Goal: Task Accomplishment & Management: Complete application form

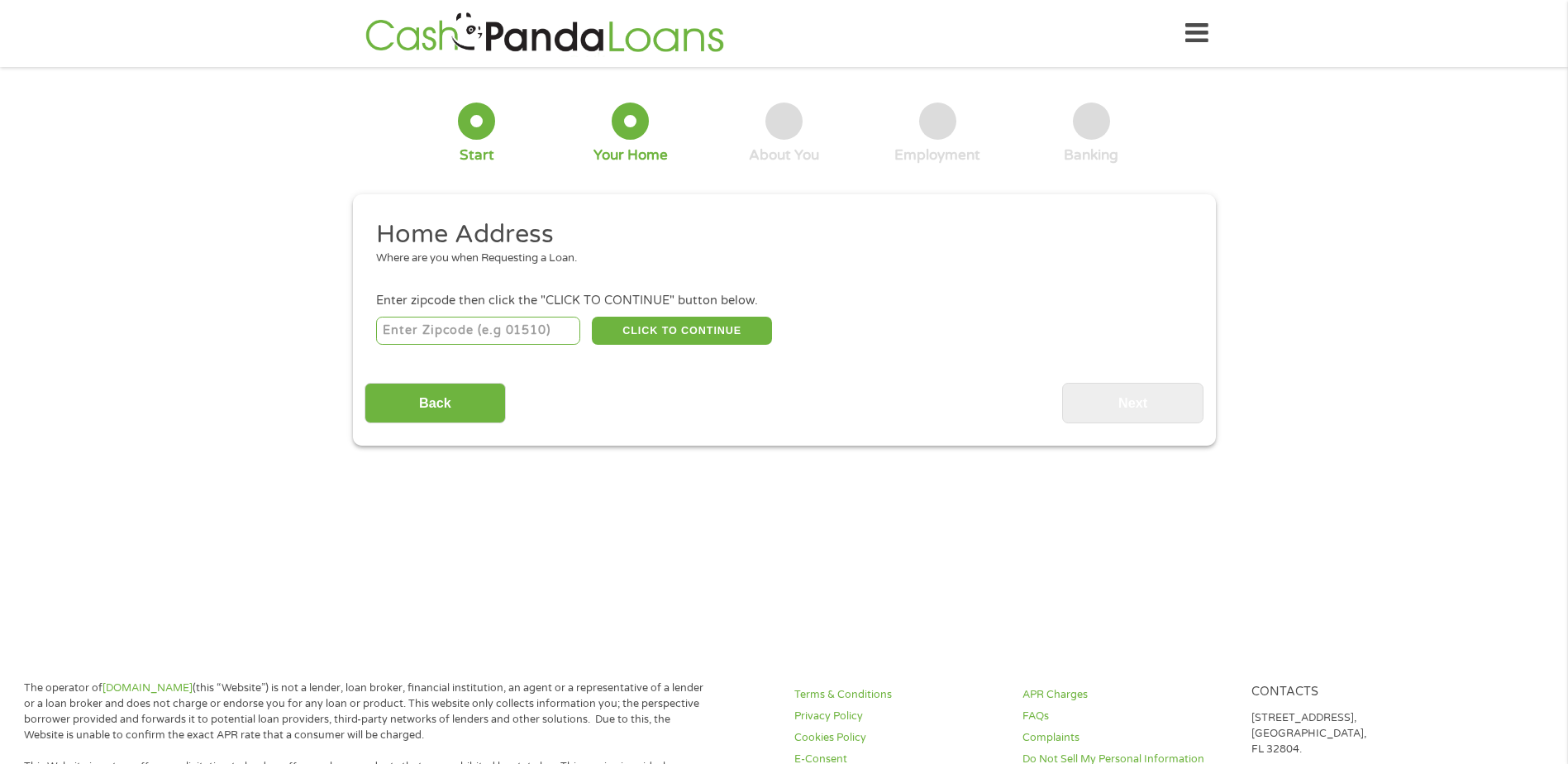
click at [394, 320] on input "number" at bounding box center [477, 331] width 204 height 28
type input "92124"
click at [665, 333] on button "CLICK TO CONTINUE" at bounding box center [682, 331] width 180 height 28
type input "92124"
type input "[GEOGRAPHIC_DATA]"
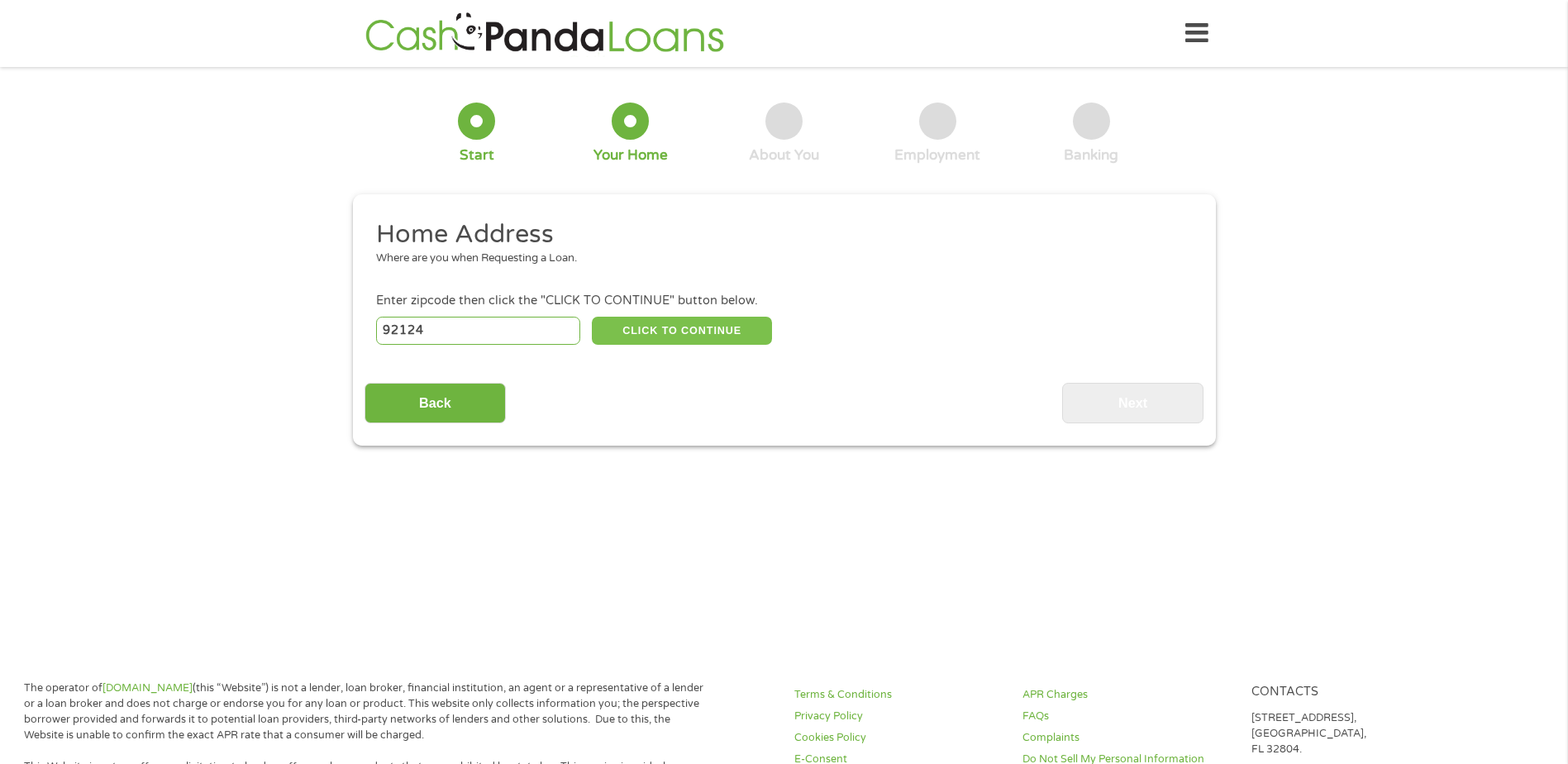
select select "[US_STATE]"
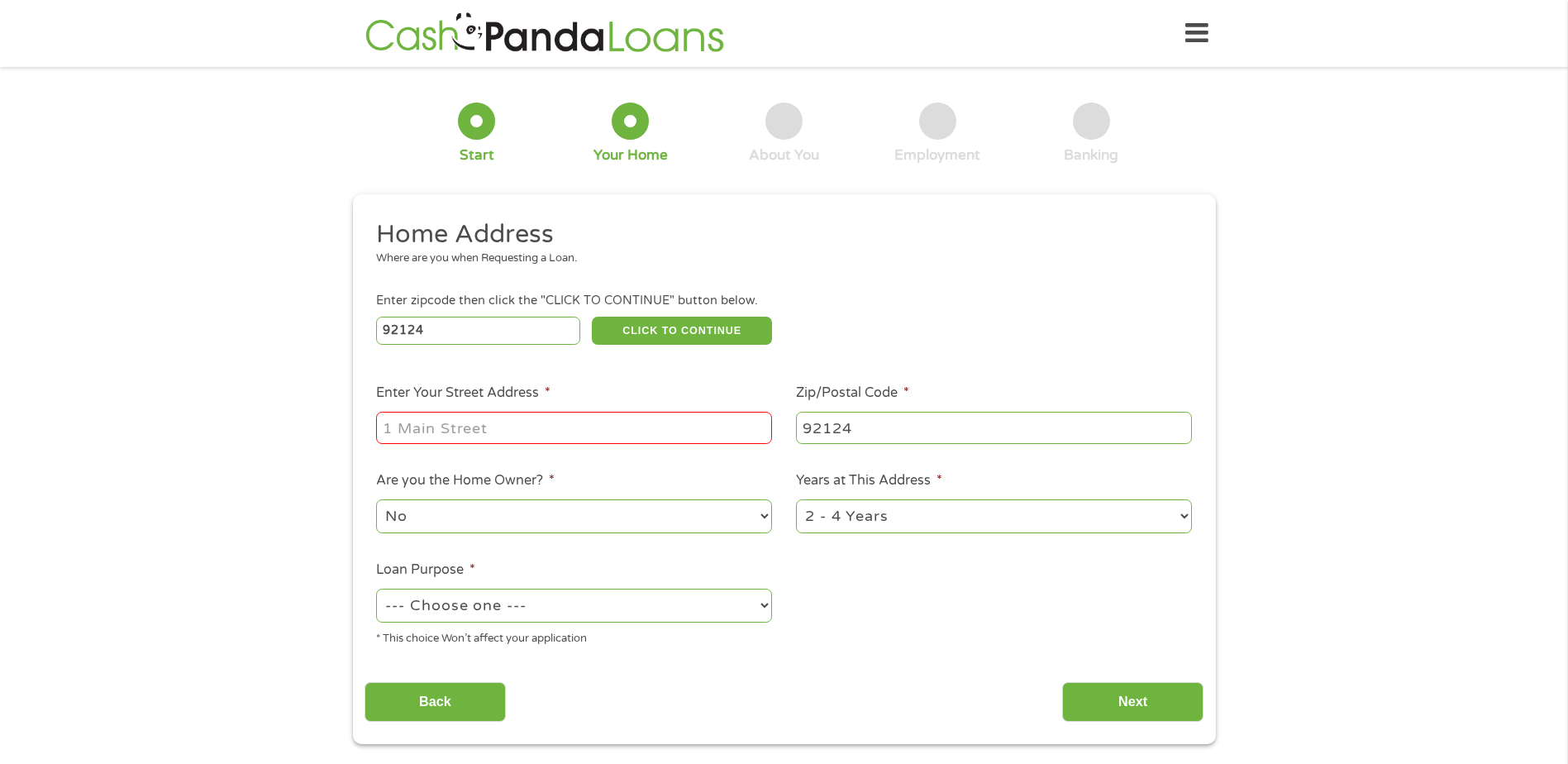
click at [562, 427] on input "Enter Your Street Address *" at bounding box center [574, 427] width 396 height 31
type input "[STREET_ADDRESS]"
click at [812, 507] on select "1 Year or less 1 - 2 Years 2 - 4 Years Over 4 Years" at bounding box center [995, 517] width 396 height 34
select select "60months"
click at [797, 500] on select "1 Year or less 1 - 2 Years 2 - 4 Years Over 4 Years" at bounding box center [995, 517] width 396 height 34
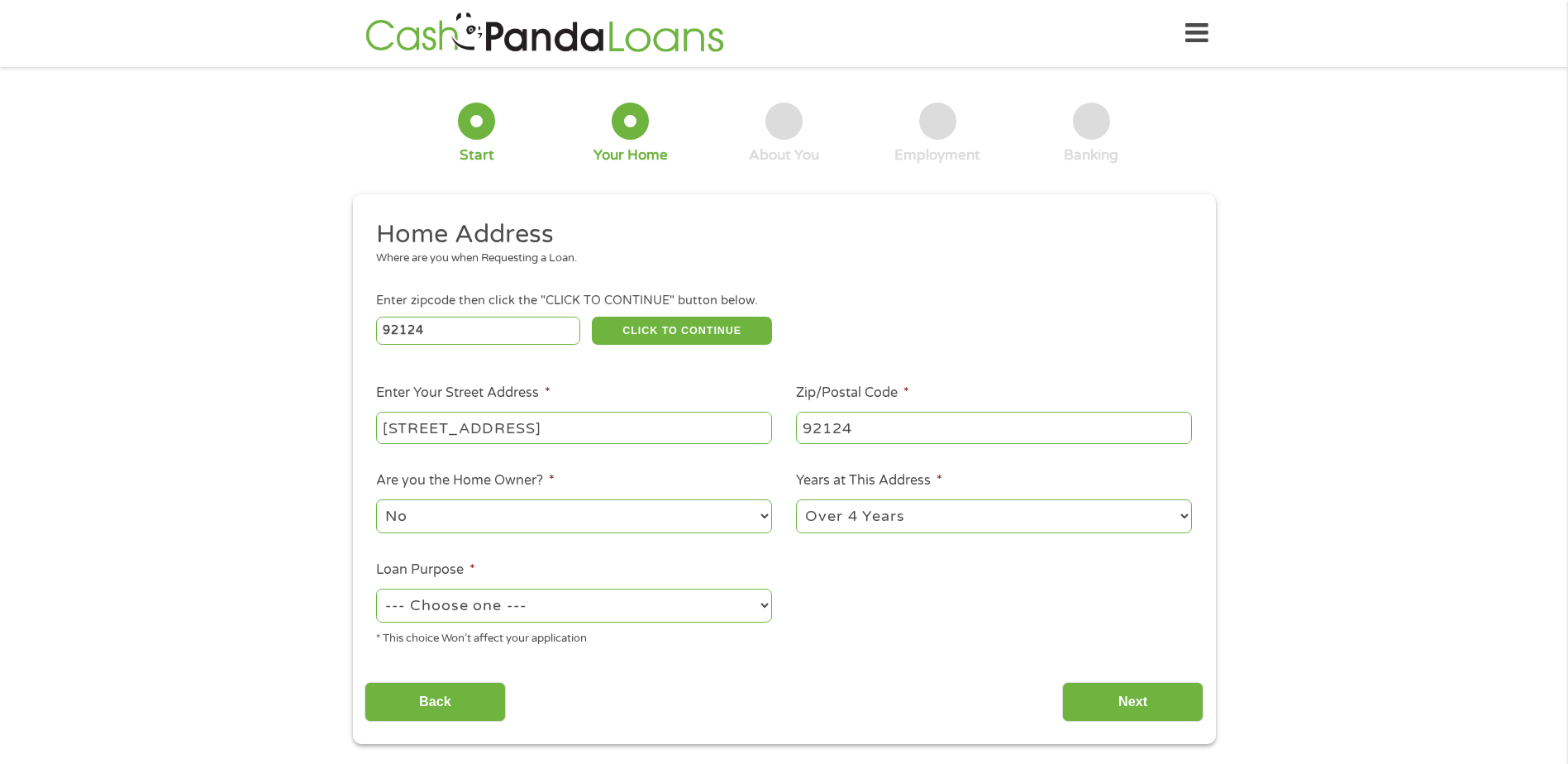
click at [645, 601] on select "--- Choose one --- Pay Bills Debt Consolidation Home Improvement Major Purchase…" at bounding box center [574, 606] width 396 height 34
select select "shorttermcash"
click at [376, 589] on select "--- Choose one --- Pay Bills Debt Consolidation Home Improvement Major Purchase…" at bounding box center [574, 606] width 396 height 34
click at [1127, 698] on input "Next" at bounding box center [1133, 702] width 141 height 40
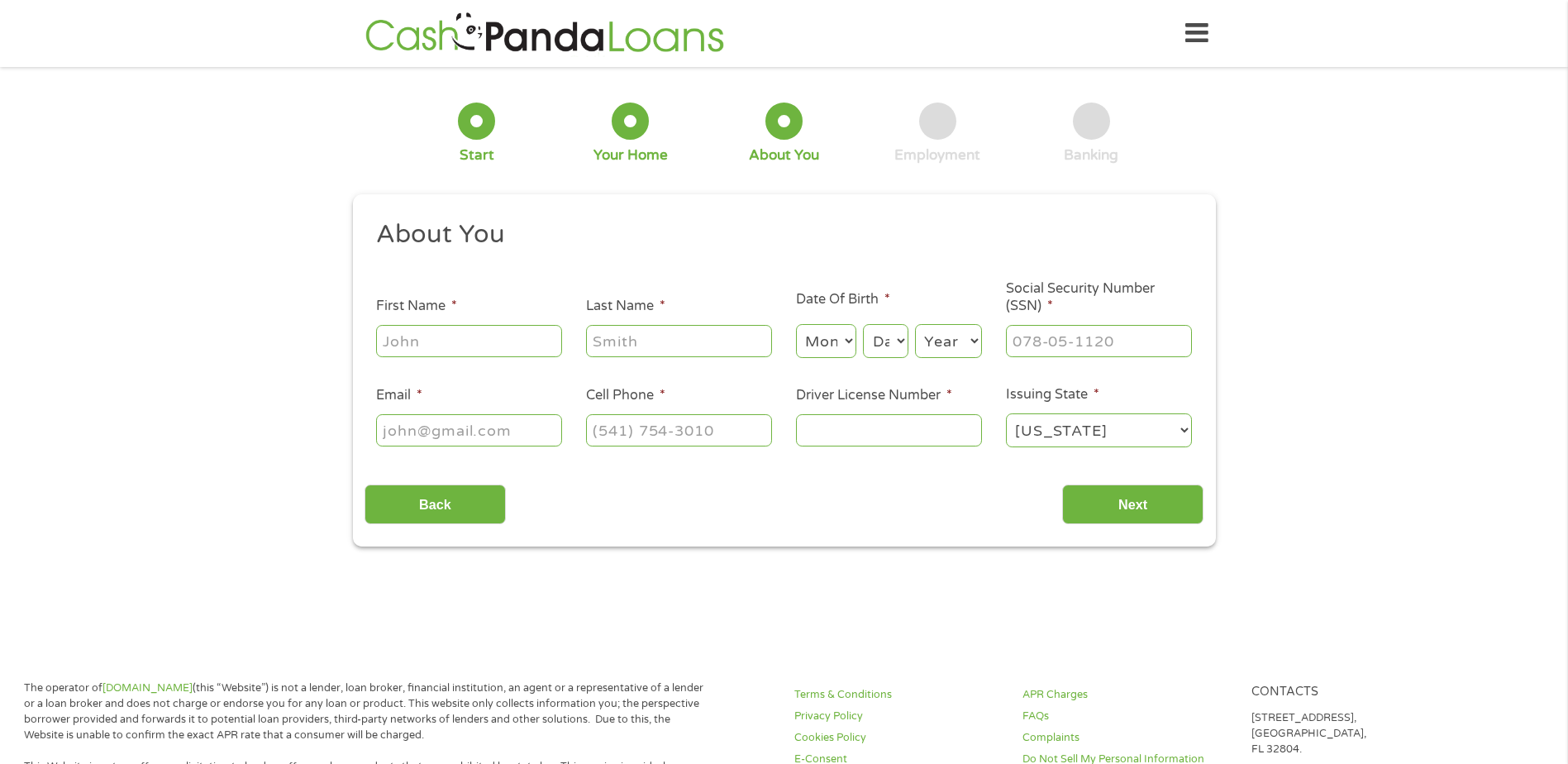
scroll to position [7, 7]
click at [523, 349] on input "First Name *" at bounding box center [469, 340] width 186 height 31
type input "[PERSON_NAME]"
select select "10"
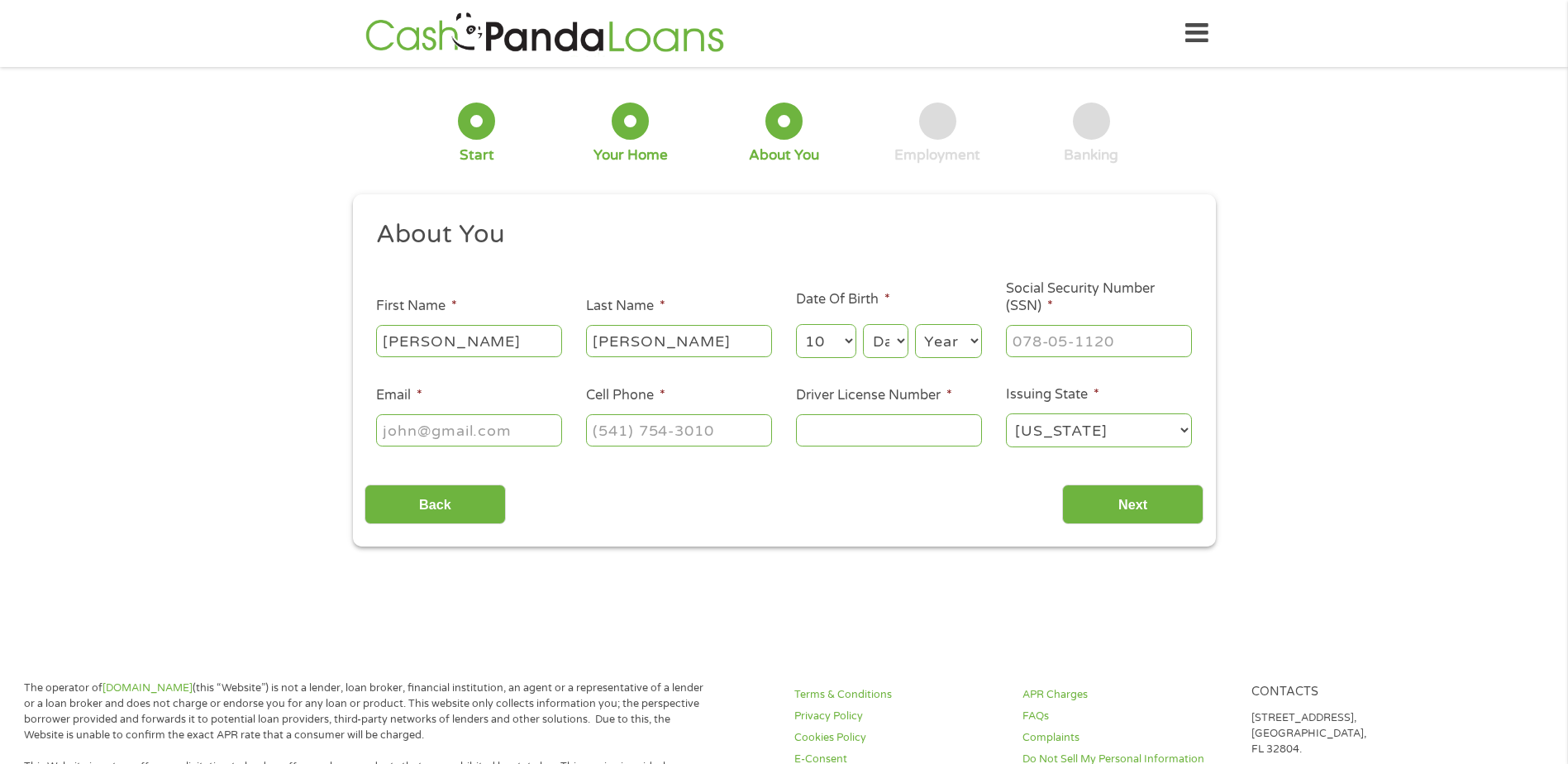
select select "2"
select select "11"
select select "25"
select select "1989"
type input "612-30-0211"
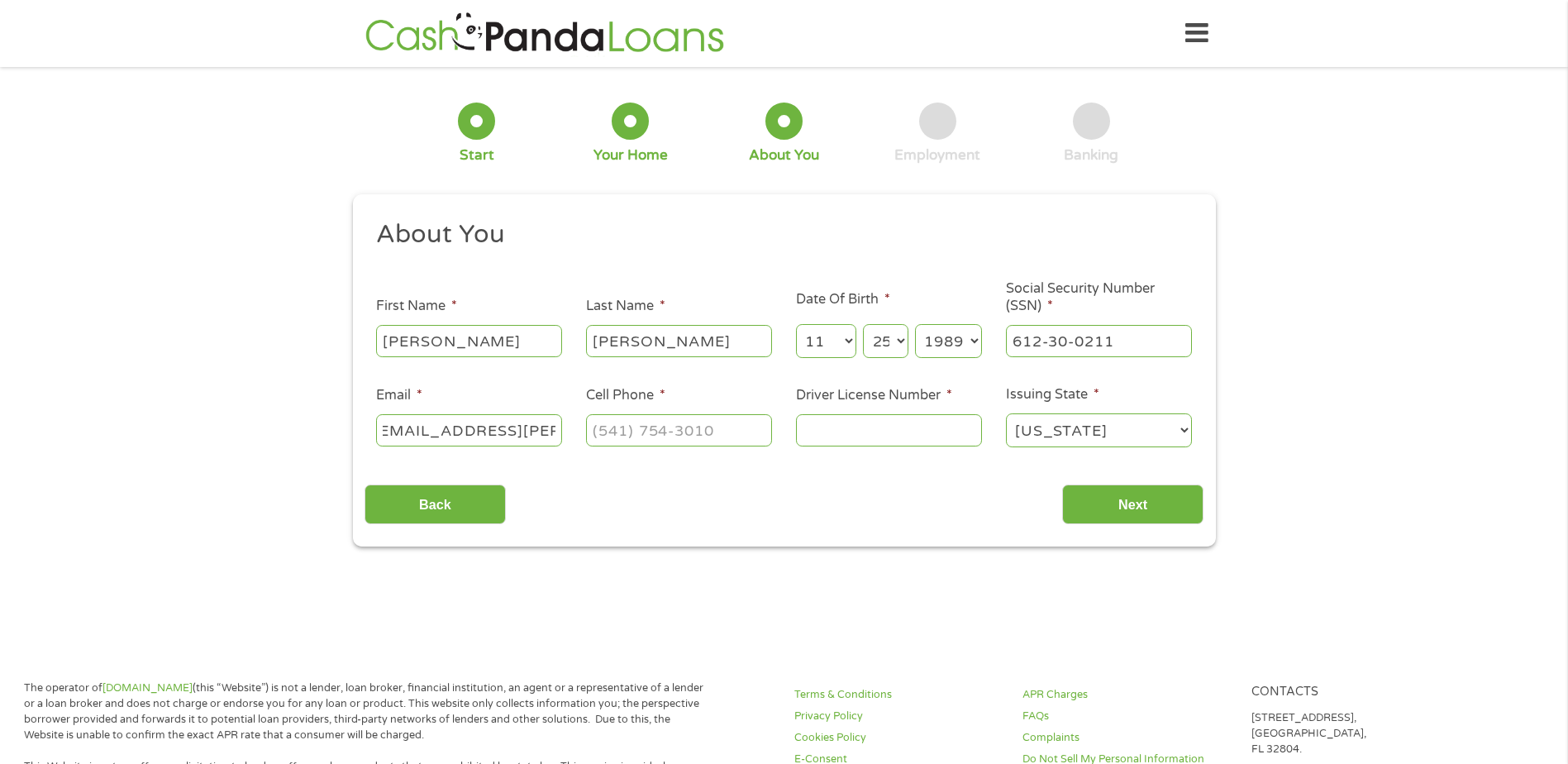
scroll to position [0, 38]
type input "[EMAIL_ADDRESS][PERSON_NAME][DOMAIN_NAME]"
type input "[PHONE_NUMBER]"
type input "E2714436"
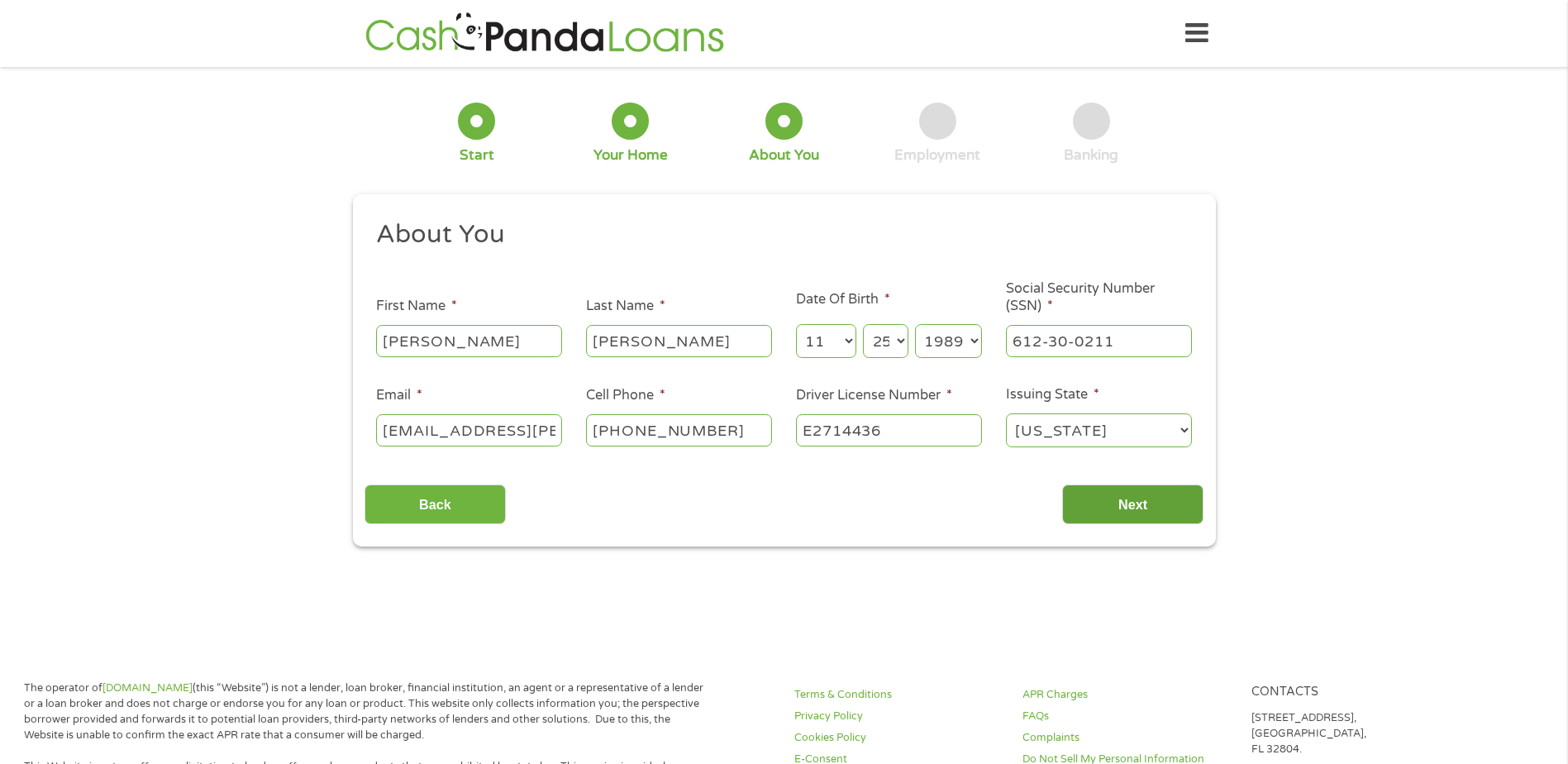
click at [1110, 500] on input "Next" at bounding box center [1133, 505] width 141 height 40
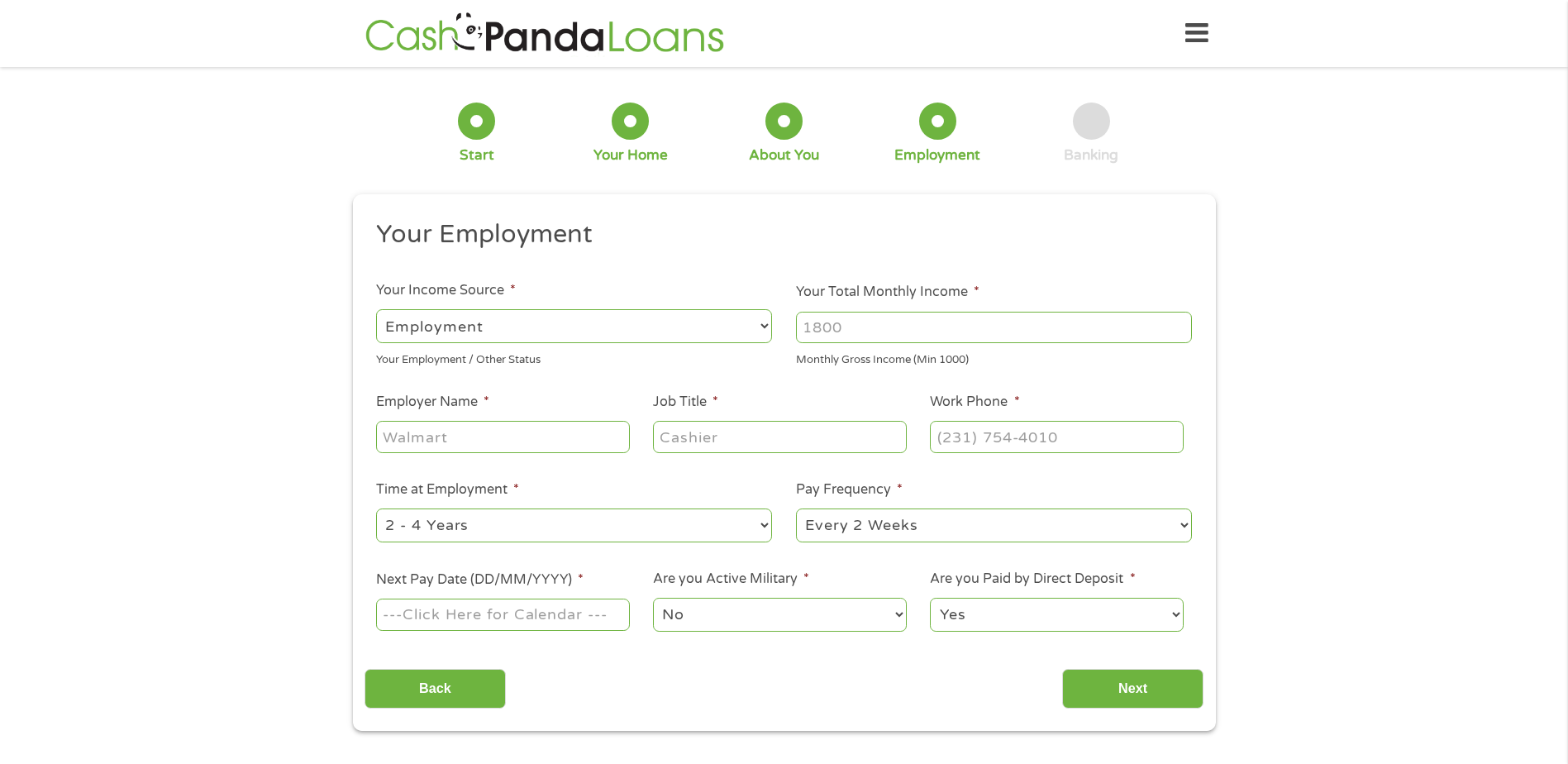
scroll to position [7, 7]
click at [890, 339] on input "Your Total Monthly Income *" at bounding box center [995, 327] width 396 height 31
type input "3"
type input "6369"
click at [1359, 328] on div "1 Start 2 Your Home 3 About You 4 Employment 5 Banking 6 This field is hidden w…" at bounding box center [784, 405] width 1568 height 652
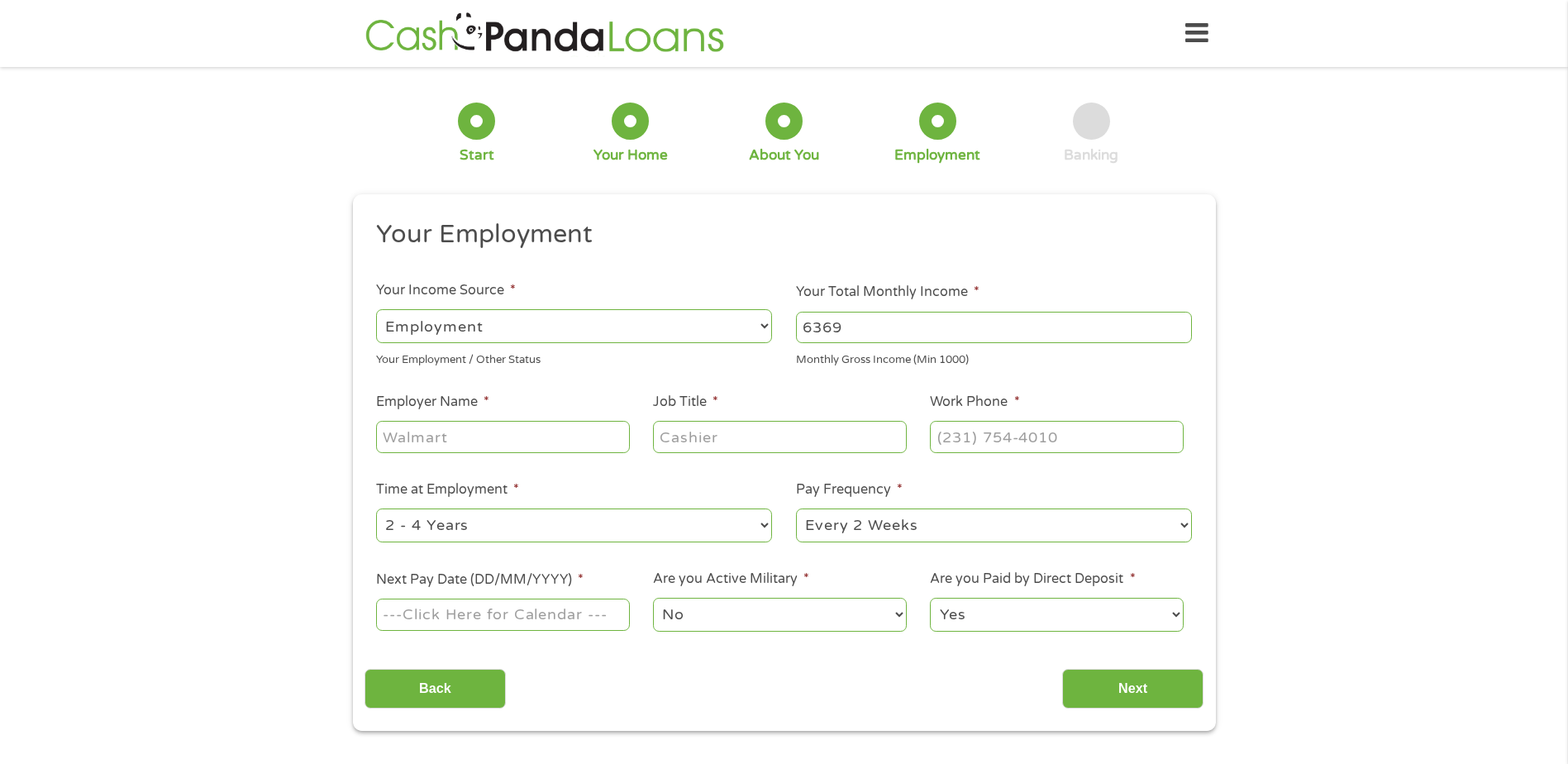
click at [514, 435] on input "Employer Name *" at bounding box center [502, 436] width 253 height 31
type input "Liberty Military Housing"
type input "Trainer"
type input "(___) ___-____"
click at [986, 429] on input "(___) ___-____" at bounding box center [1056, 436] width 253 height 31
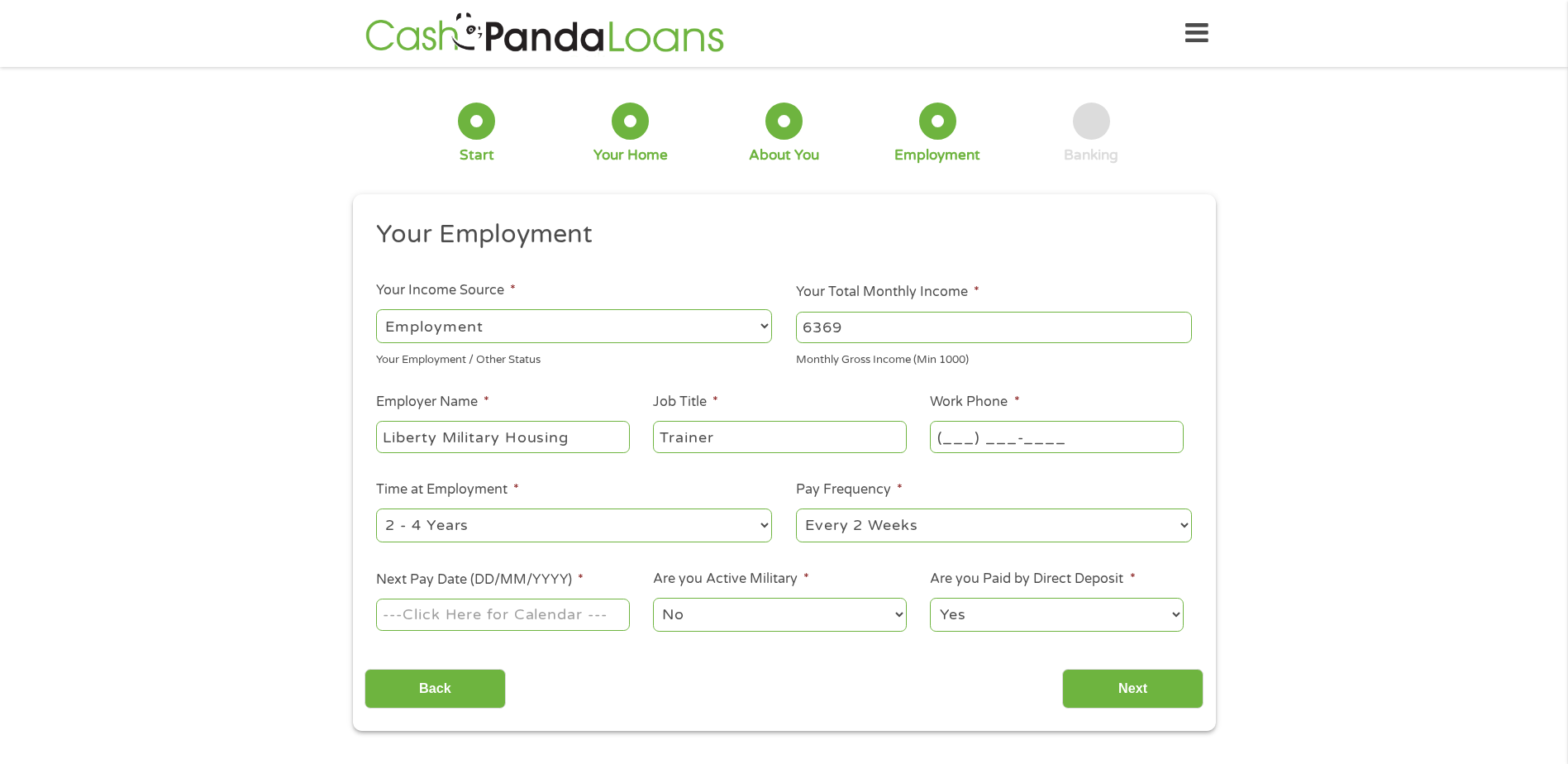
click at [959, 431] on input "(___) ___-____" at bounding box center [1056, 436] width 253 height 31
click at [941, 431] on input "(___) ___-____" at bounding box center [1056, 436] width 253 height 31
type input "[PHONE_NUMBER]"
click at [273, 513] on div "1 Start 2 Your Home 3 About You 4 Employment 5 Banking 6 This field is hidden w…" at bounding box center [784, 405] width 1568 height 652
click at [370, 583] on li "Next Pay Date (DD/MM/YYYY) *" at bounding box center [503, 601] width 277 height 64
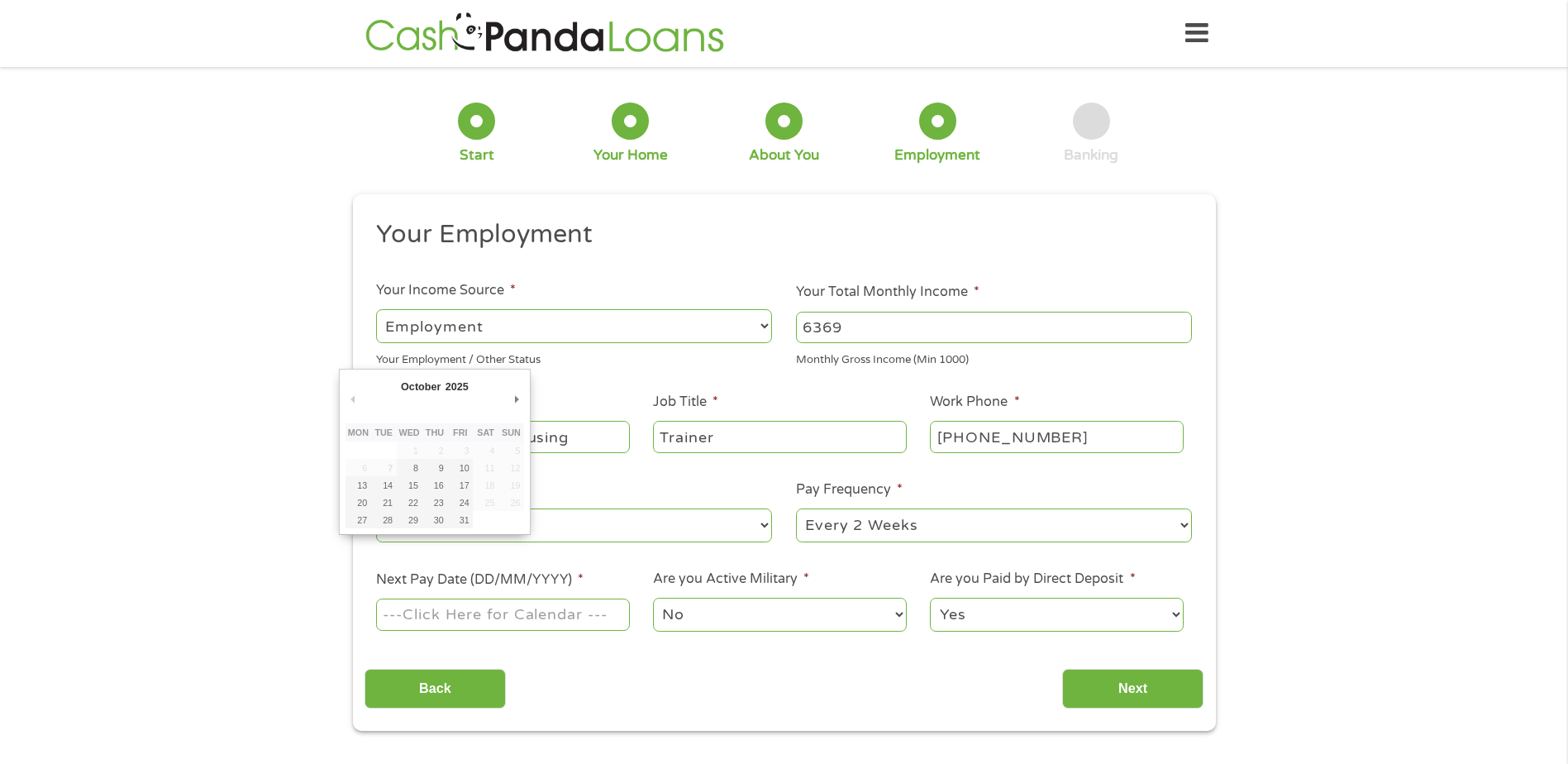
click at [384, 611] on input "Next Pay Date (DD/MM/YYYY) *" at bounding box center [502, 614] width 253 height 31
type input "[DATE]"
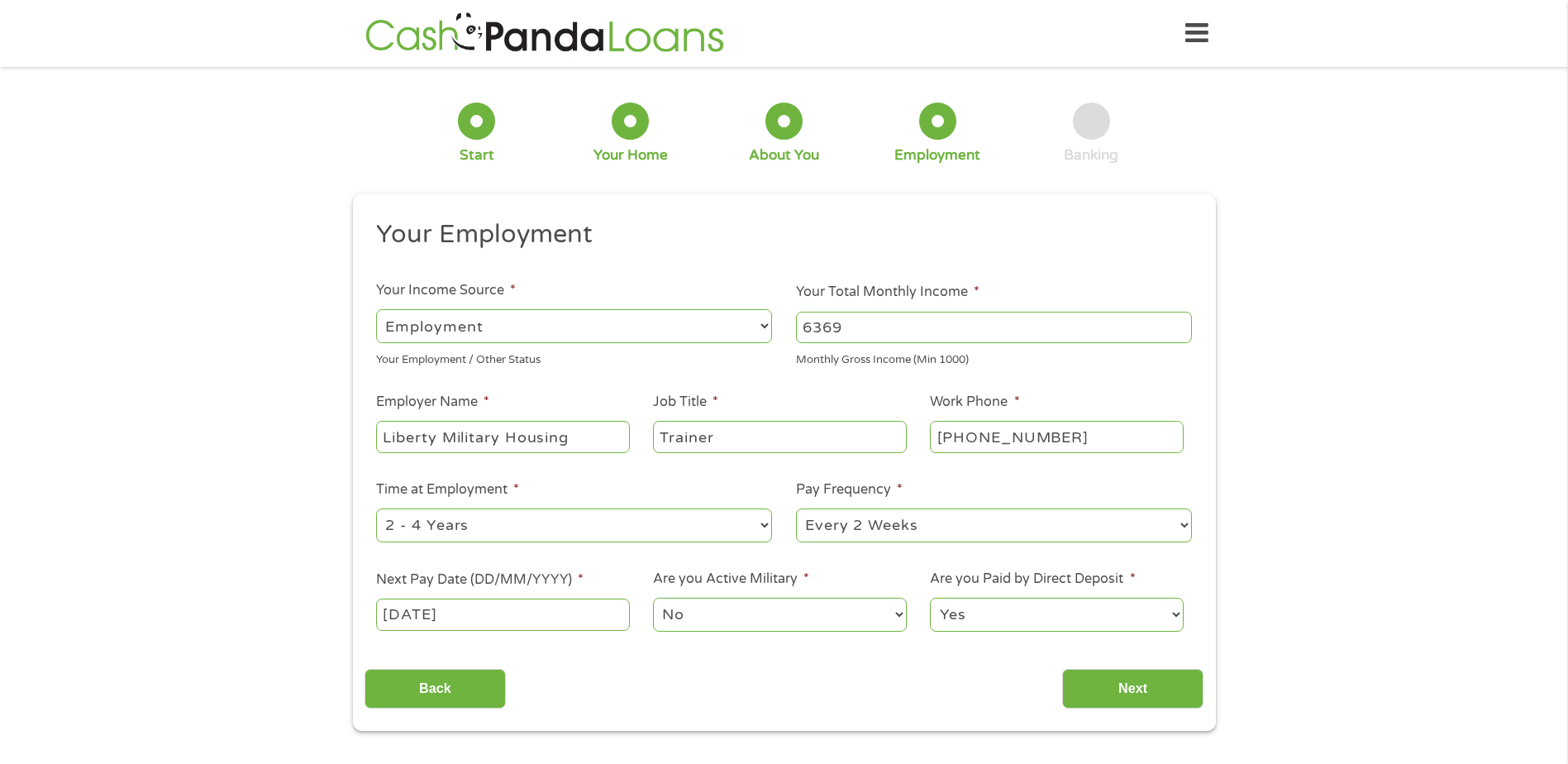
click at [955, 620] on select "Yes No" at bounding box center [1056, 615] width 253 height 34
click at [930, 598] on select "Yes No" at bounding box center [1056, 615] width 253 height 34
click at [853, 650] on div "Your Employment Your Income Source * --- Choose one --- Employment [DEMOGRAPHIC…" at bounding box center [784, 463] width 839 height 491
click at [1089, 678] on input "Next" at bounding box center [1133, 689] width 141 height 40
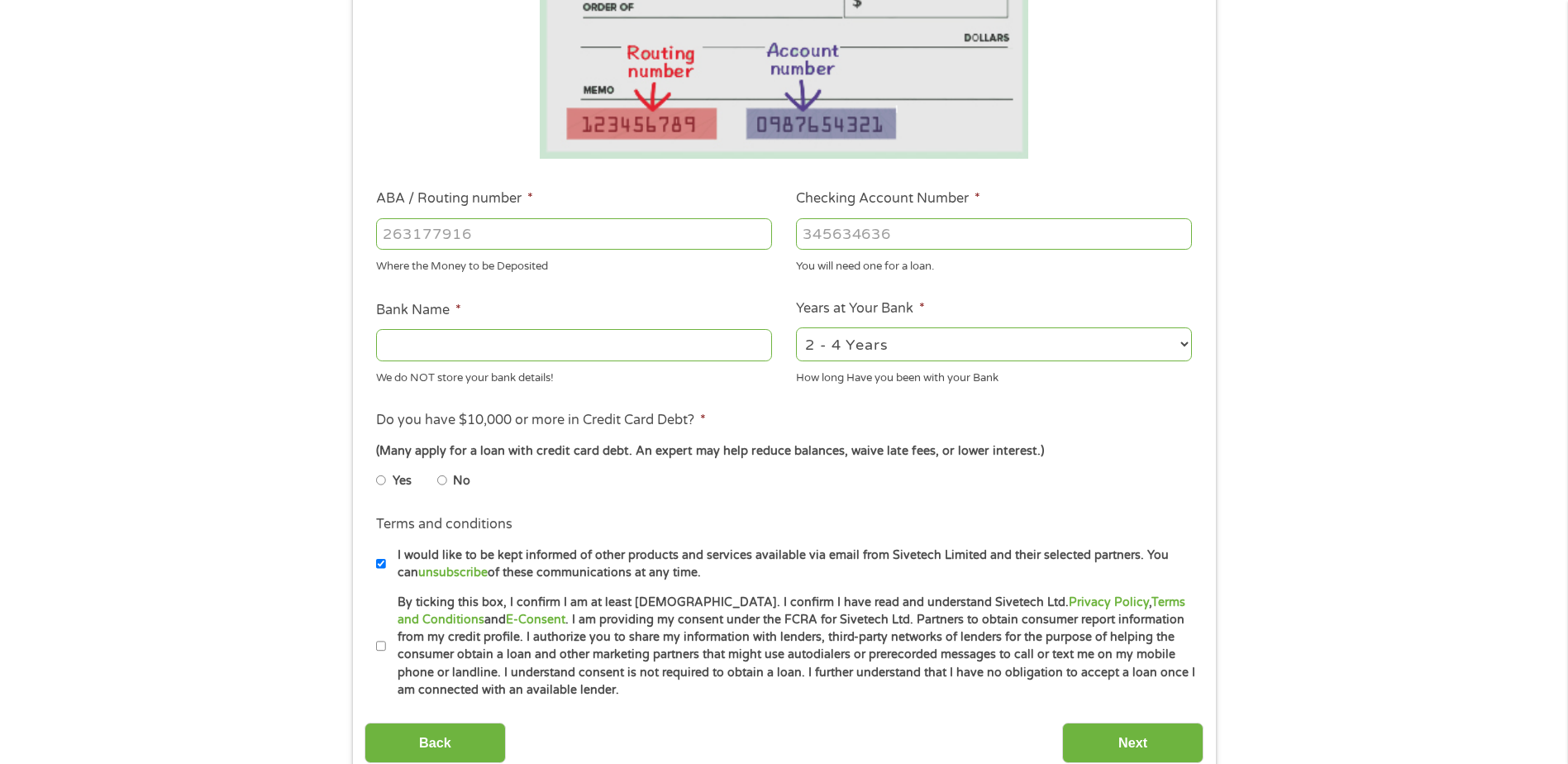
scroll to position [0, 0]
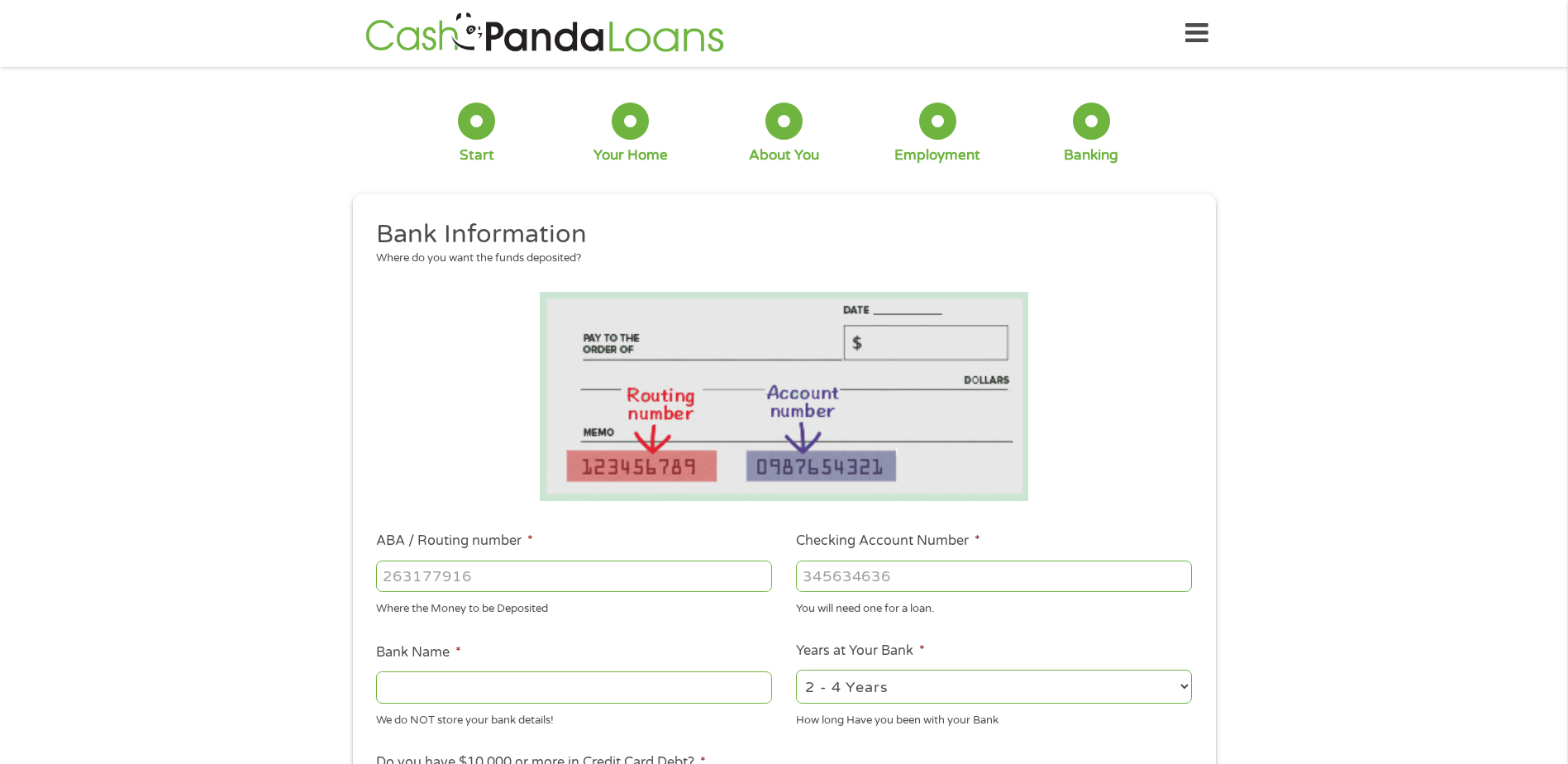
click at [423, 569] on input "ABA / Routing number *" at bounding box center [574, 576] width 396 height 31
type input "256074974"
type input "NAVY FEDERAL CREDIT UNION"
type input "256074974"
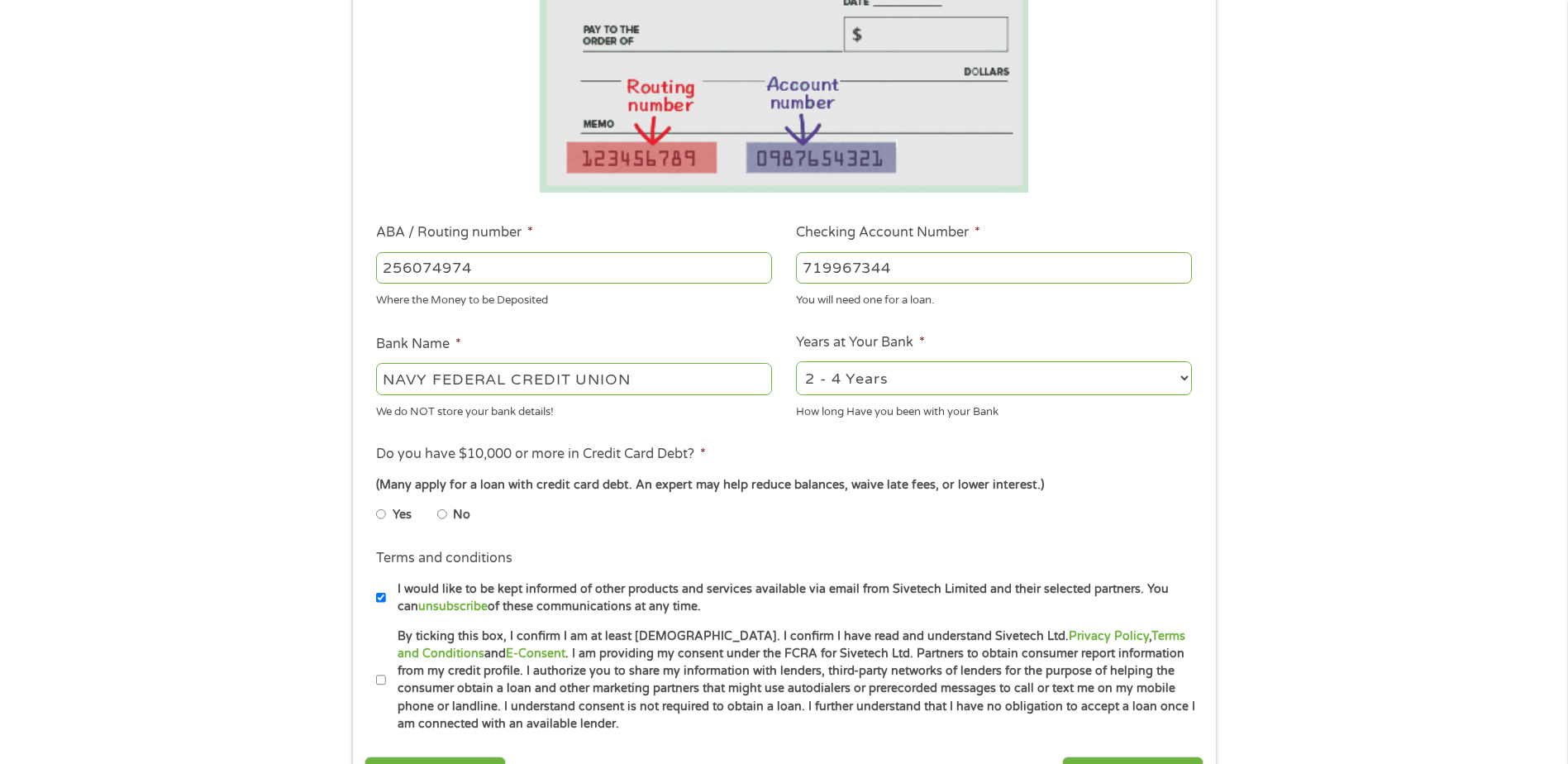
scroll to position [331, 0]
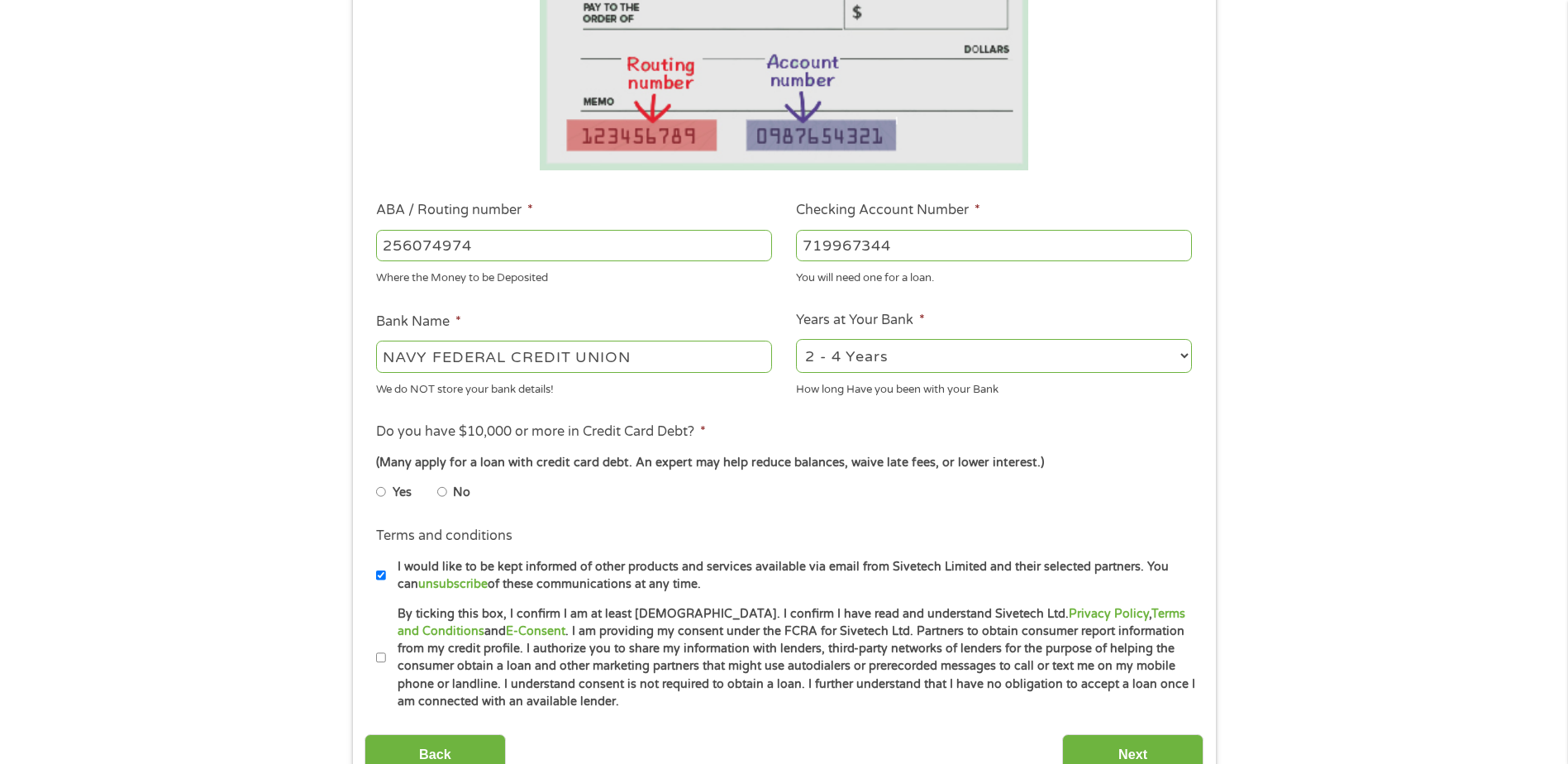
type input "719967344"
click at [958, 362] on select "2 - 4 Years 6 - 12 Months 1 - 2 Years Over 4 Years" at bounding box center [995, 356] width 396 height 34
select select "60months"
click at [797, 339] on select "2 - 4 Years 6 - 12 Months 1 - 2 Years Over 4 Years" at bounding box center [995, 356] width 396 height 34
click at [444, 488] on input "No" at bounding box center [442, 492] width 10 height 26
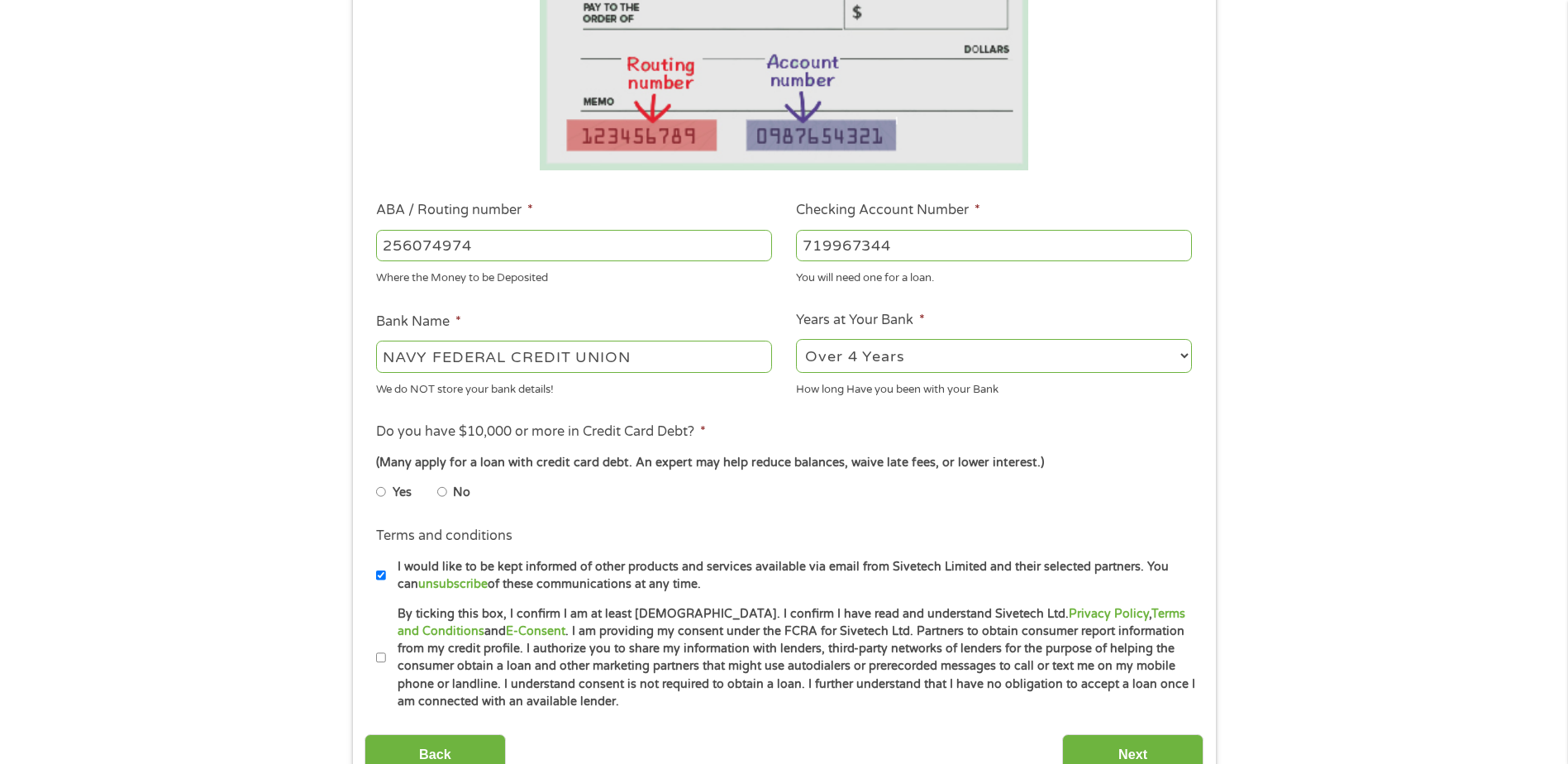
radio input "true"
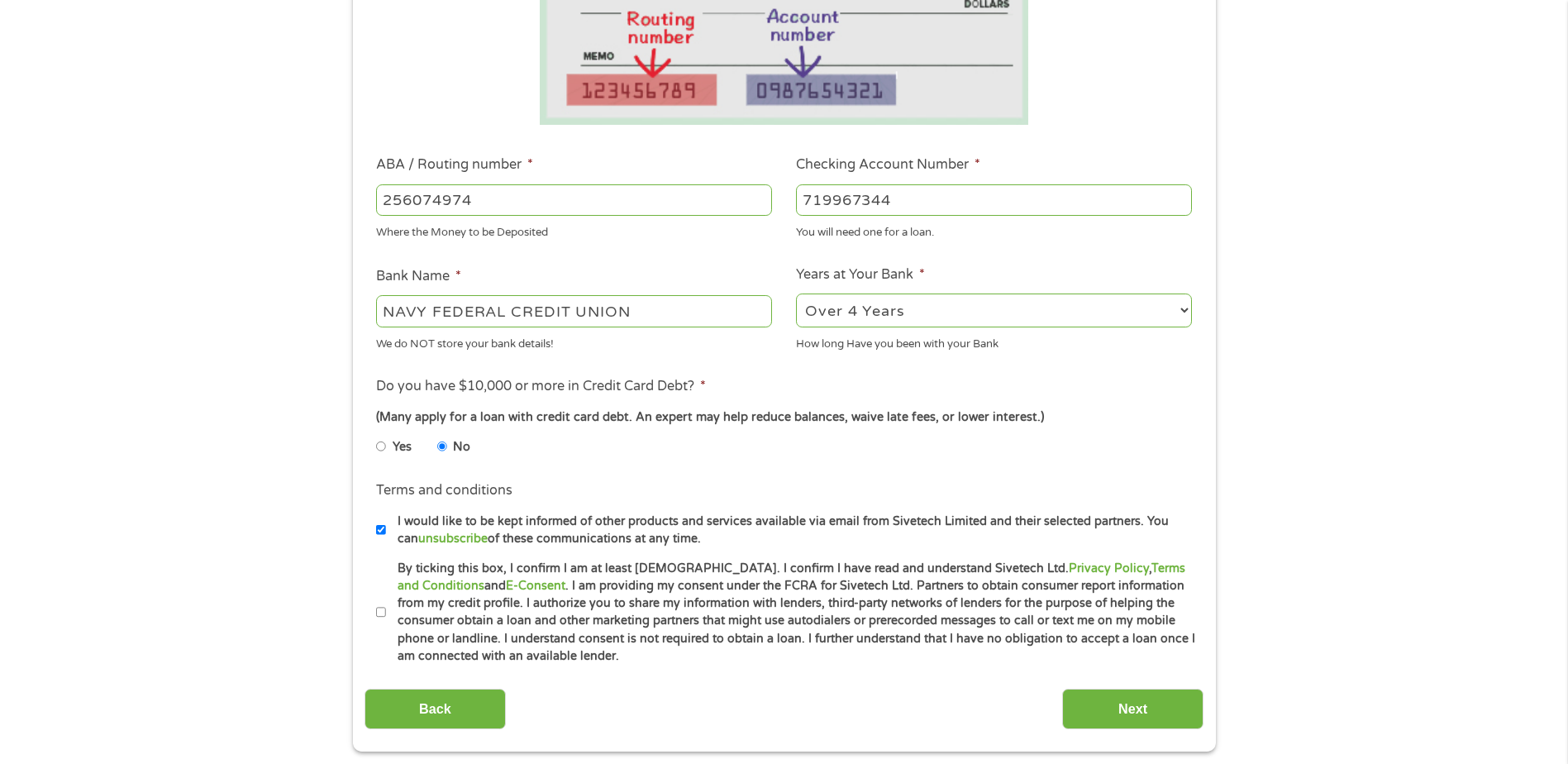
scroll to position [413, 0]
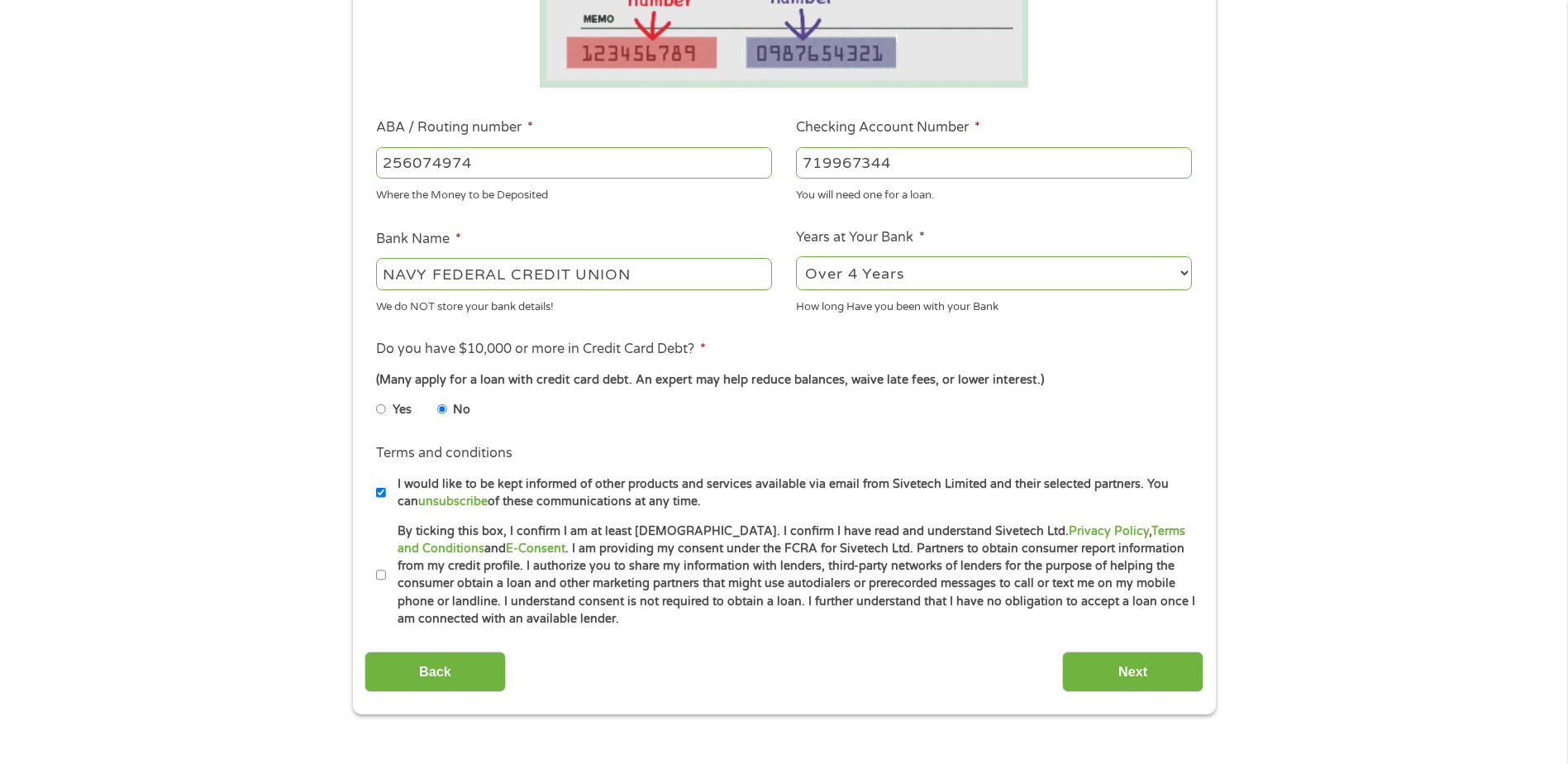
click at [379, 569] on input "By ticking this box, I confirm I am at least [DEMOGRAPHIC_DATA]. I confirm I ha…" at bounding box center [380, 575] width 10 height 26
checkbox input "true"
click at [666, 509] on label "I would like to be kept informed of other products and services available via e…" at bounding box center [791, 493] width 811 height 36
click at [386, 507] on input "I would like to be kept informed of other products and services available via e…" at bounding box center [380, 492] width 10 height 26
checkbox input "false"
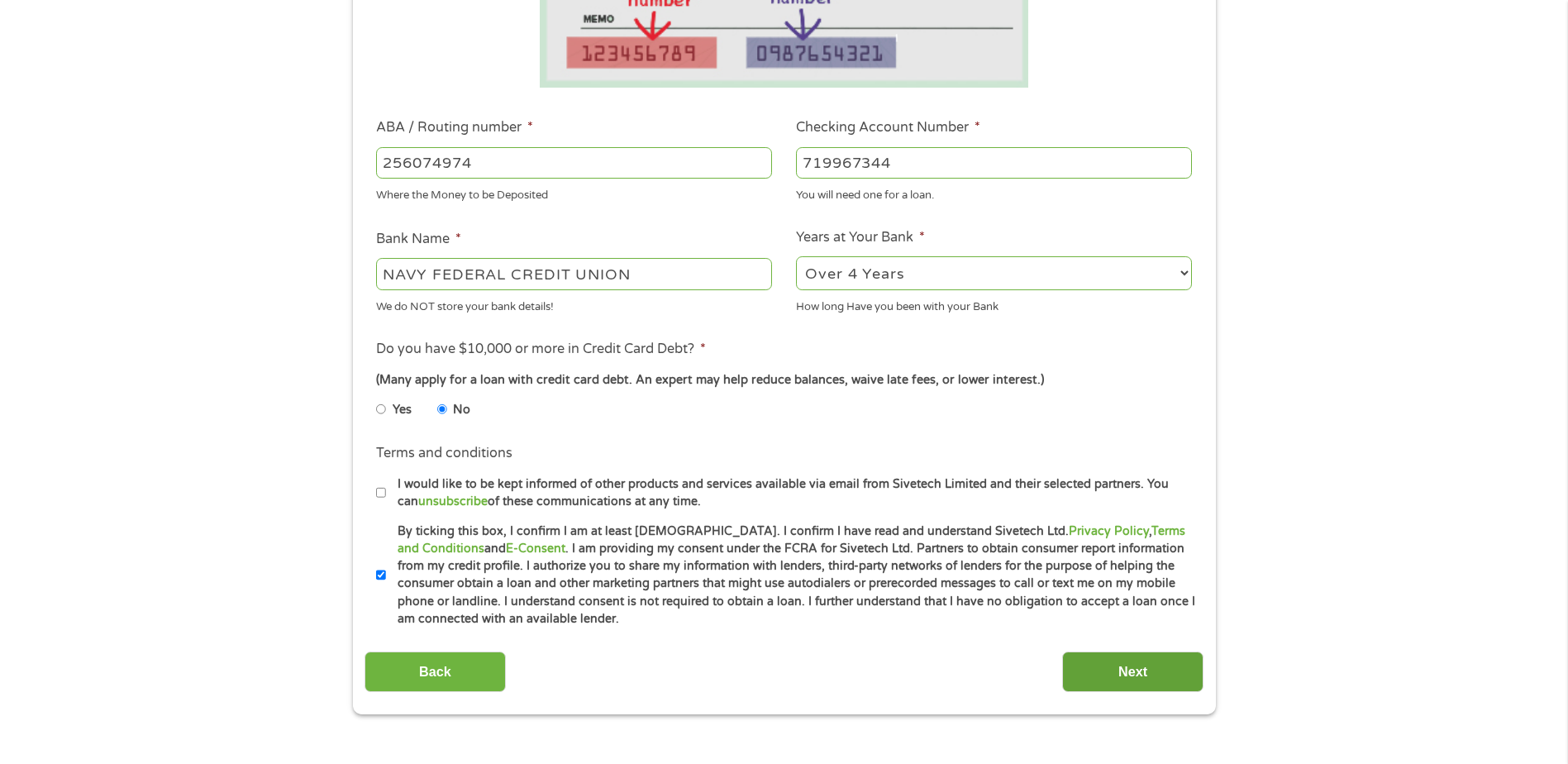
click at [1100, 674] on input "Next" at bounding box center [1133, 671] width 141 height 40
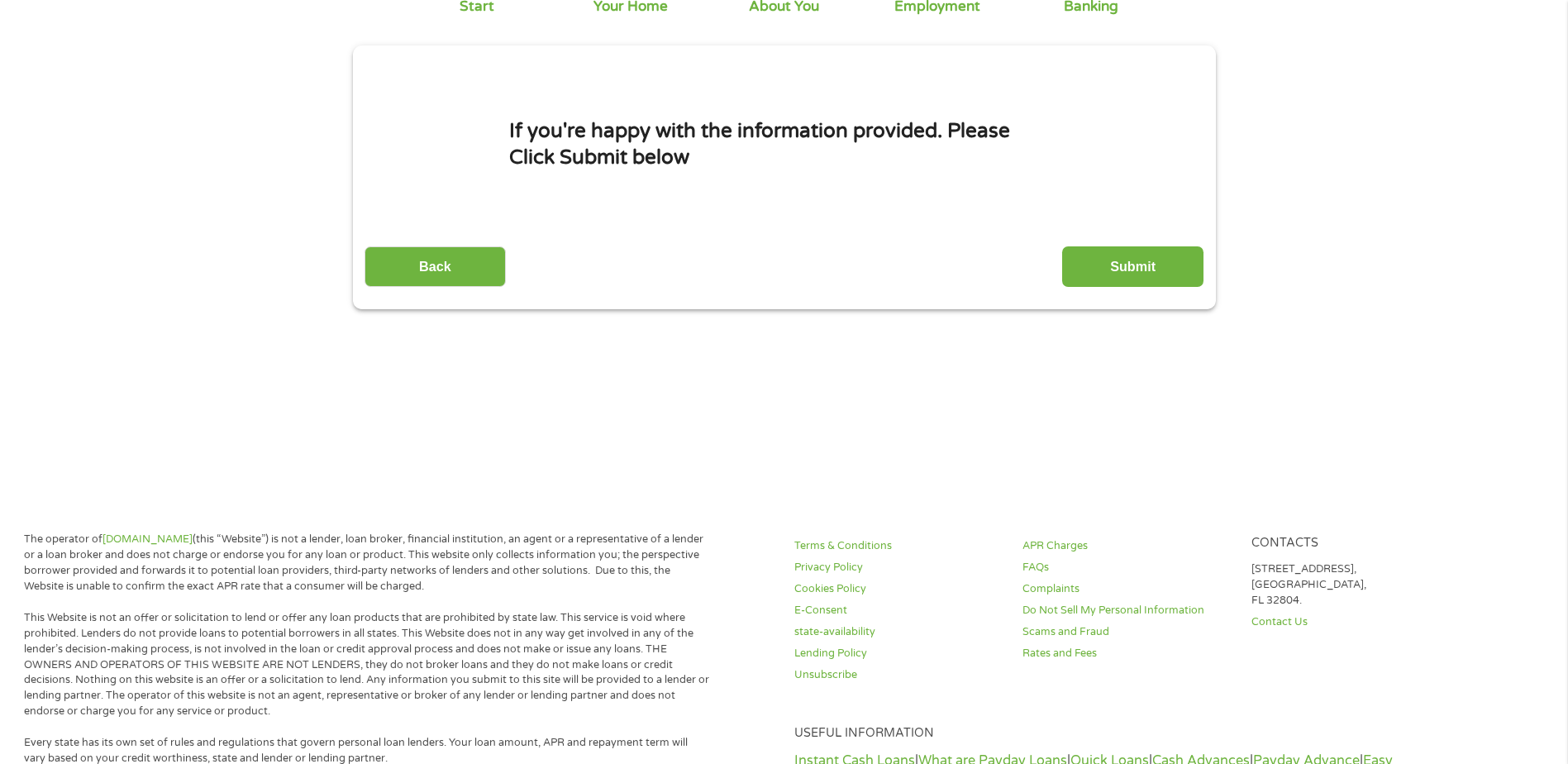
scroll to position [0, 0]
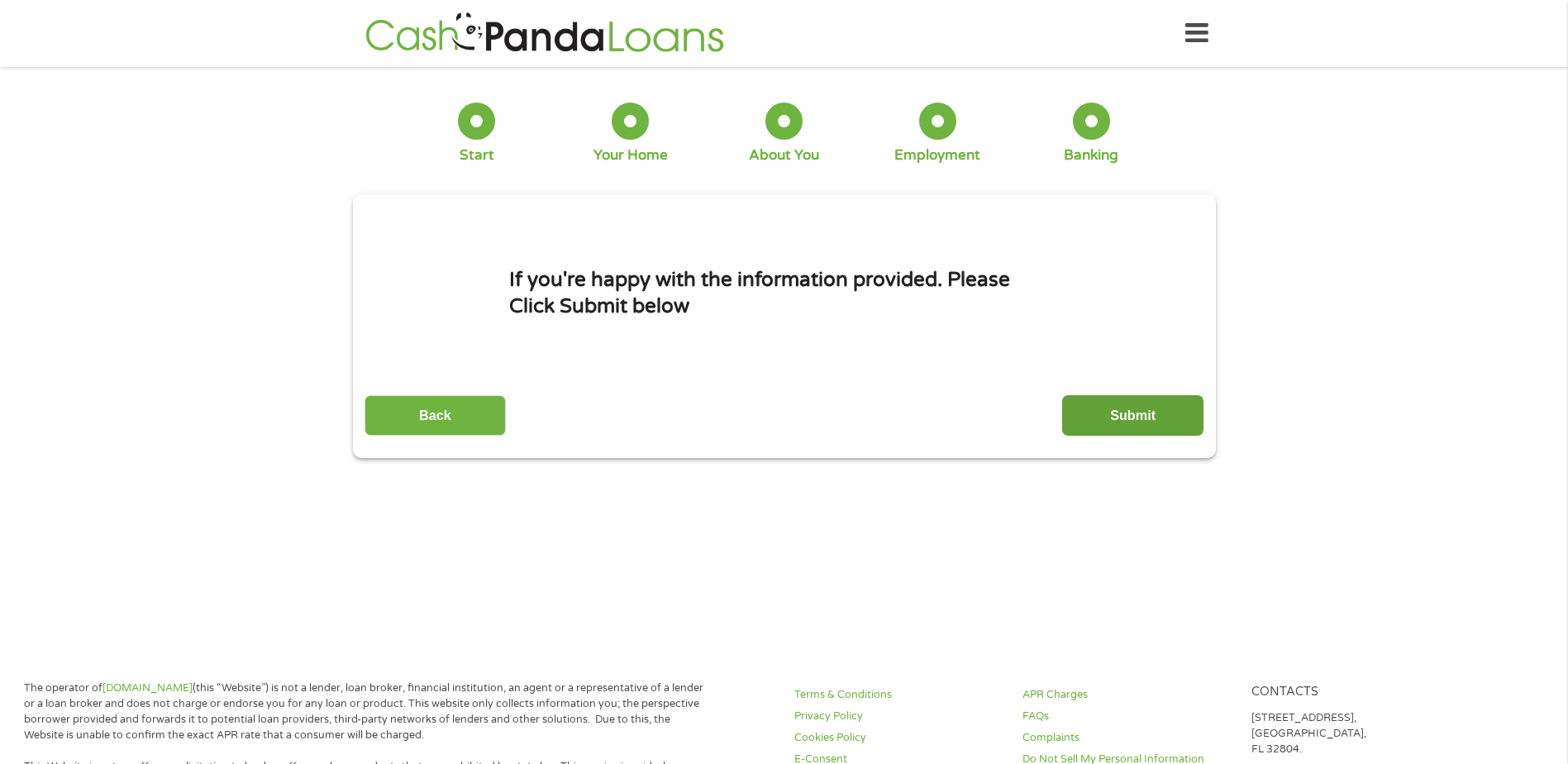
click at [1176, 398] on input "Submit" at bounding box center [1133, 415] width 141 height 40
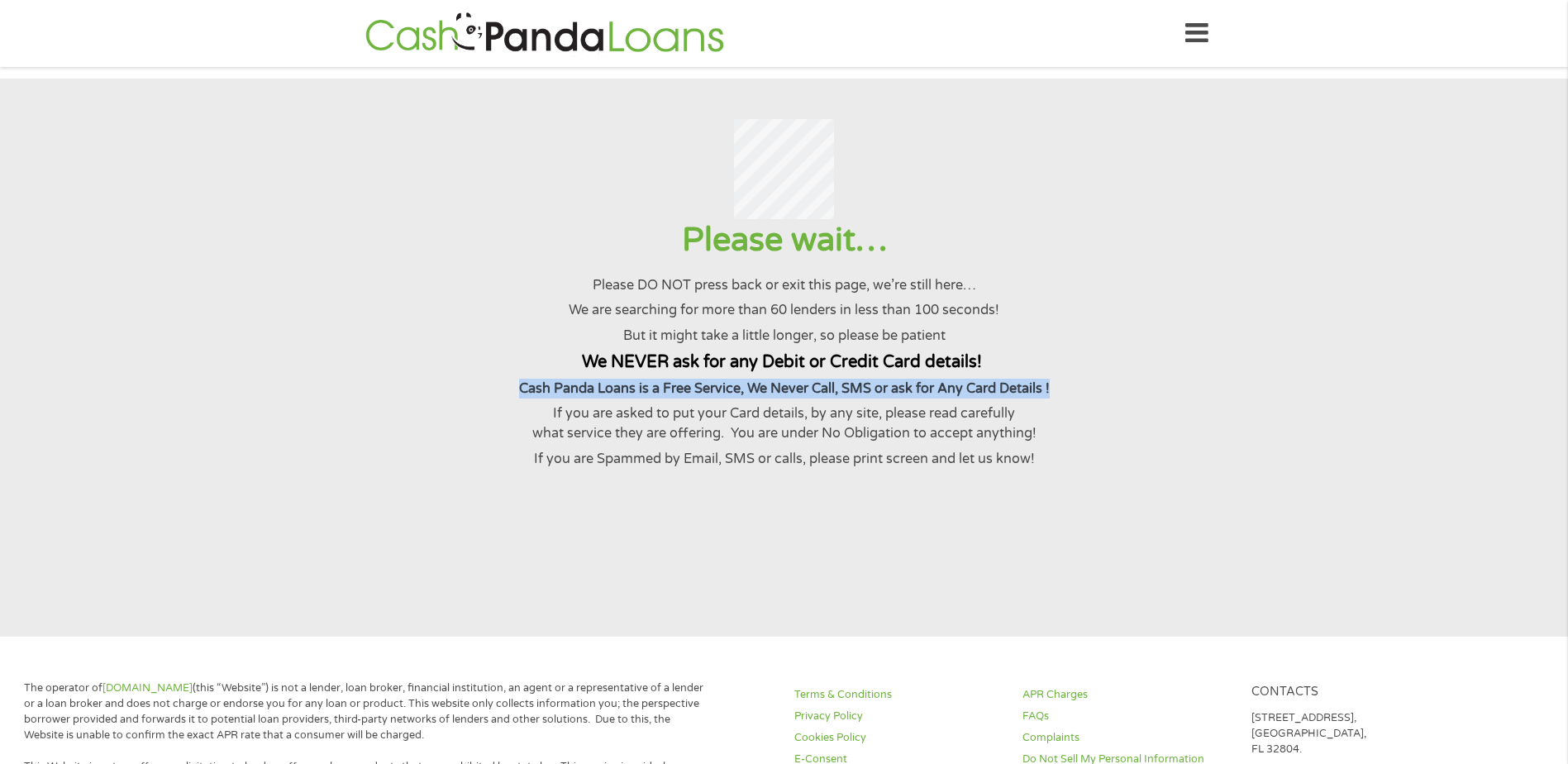
drag, startPoint x: 518, startPoint y: 405, endPoint x: 1060, endPoint y: 393, distance: 542.1
click at [1060, 393] on p "Cash Panda Loans is a Free Service, We Never Call, SMS or ask for Any Card Deta…" at bounding box center [784, 388] width 1528 height 20
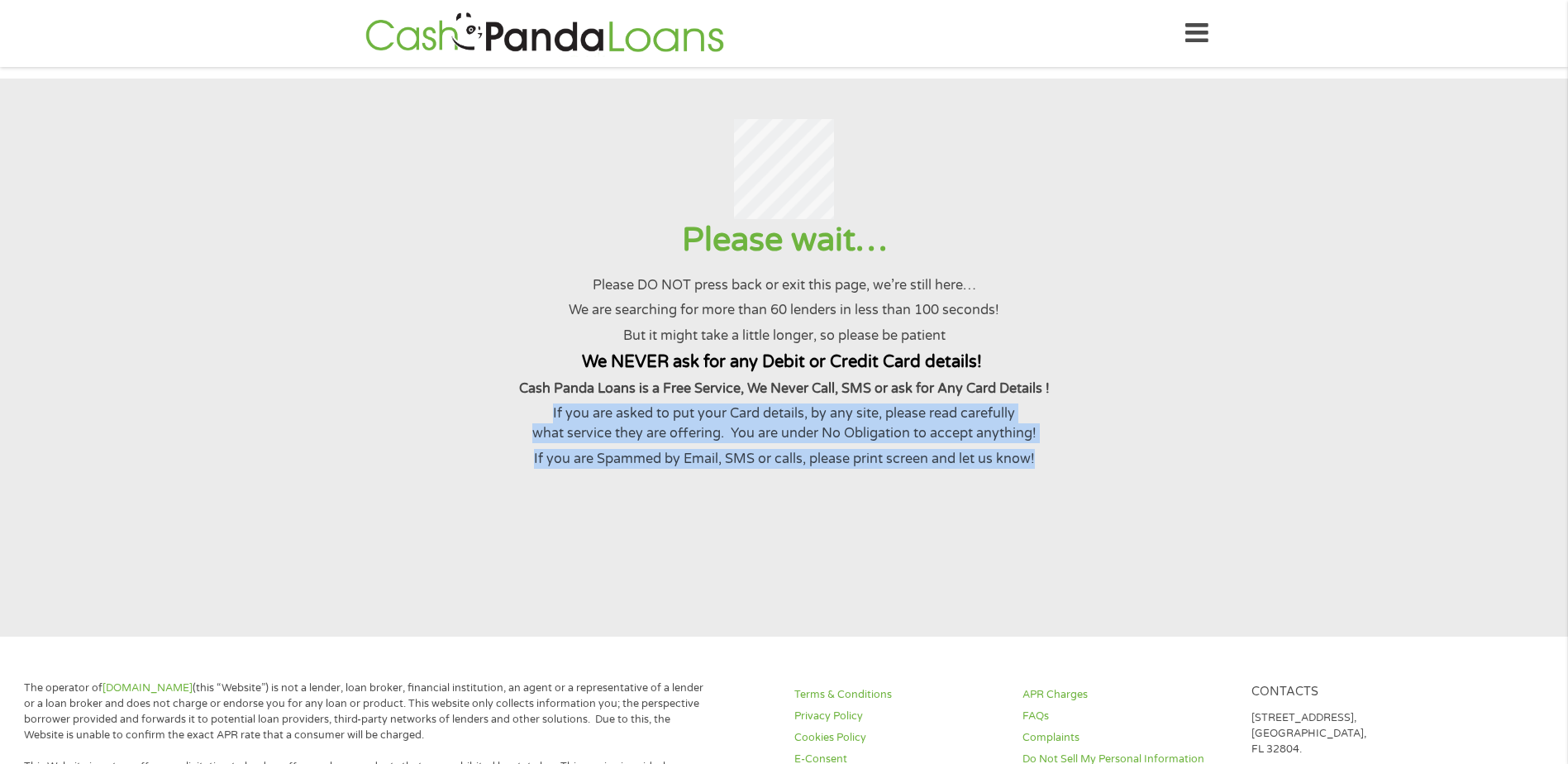
drag, startPoint x: 545, startPoint y: 426, endPoint x: 1055, endPoint y: 465, distance: 511.5
click at [1055, 465] on div "Please wait… Please DO NOT press back or exit this page, we’re still here… We a…" at bounding box center [784, 343] width 1528 height 249
drag, startPoint x: 1055, startPoint y: 465, endPoint x: 1032, endPoint y: 504, distance: 45.3
click at [1032, 504] on section "Please wait… Please DO NOT press back or exit this page, we’re still here… We a…" at bounding box center [784, 358] width 1568 height 558
